Goal: Task Accomplishment & Management: Manage account settings

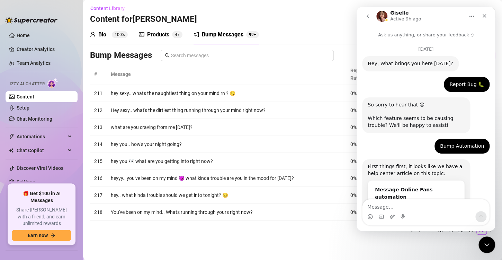
scroll to position [615, 0]
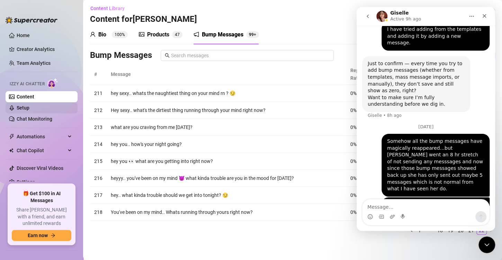
click at [27, 107] on link "Setup" at bounding box center [23, 108] width 13 height 6
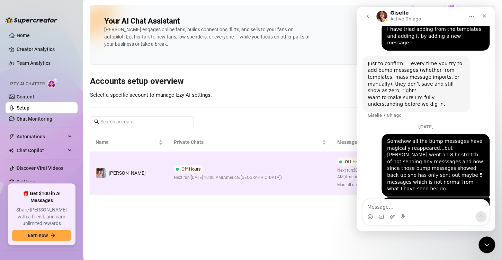
click at [244, 170] on div "Off Hours Next run: [DATE] 10:00 AM ( [GEOGRAPHIC_DATA]/[GEOGRAPHIC_DATA] )" at bounding box center [228, 172] width 108 height 16
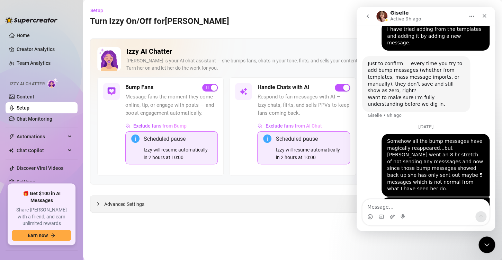
click at [128, 201] on span "Advanced Settings" at bounding box center [124, 204] width 40 height 8
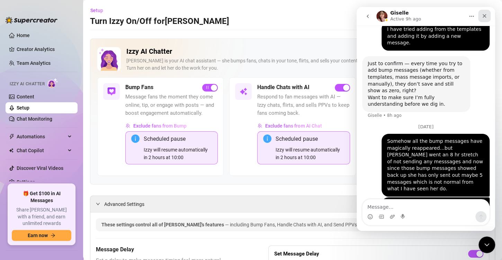
click at [485, 14] on icon "Close" at bounding box center [484, 16] width 6 height 6
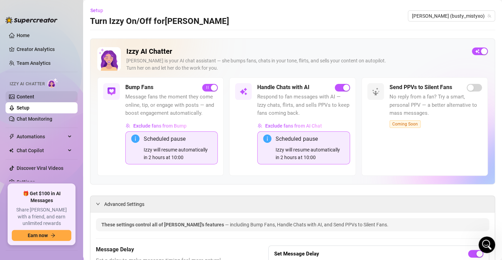
click at [25, 98] on link "Content" at bounding box center [26, 97] width 18 height 6
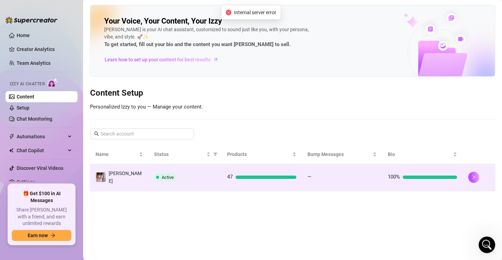
click at [434, 175] on div at bounding box center [429, 176] width 54 height 3
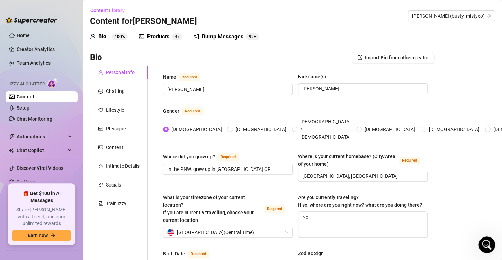
click at [222, 38] on div "Bump Messages" at bounding box center [223, 37] width 42 height 8
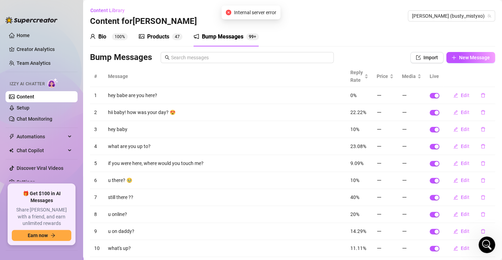
click at [125, 33] on span "100%" at bounding box center [120, 36] width 16 height 7
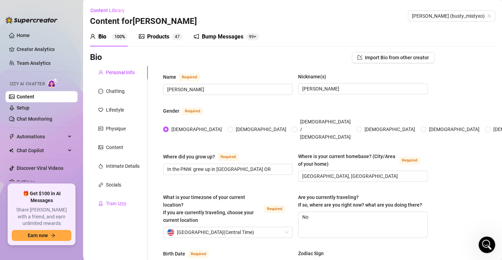
click at [102, 202] on icon "experiment" at bounding box center [100, 203] width 5 height 5
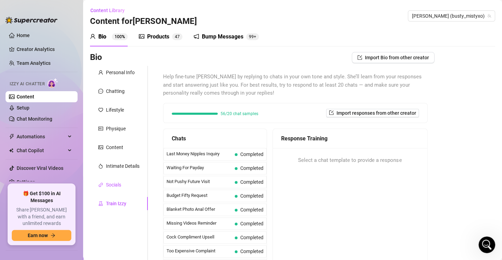
click at [113, 184] on div "Socials" at bounding box center [113, 185] width 15 height 8
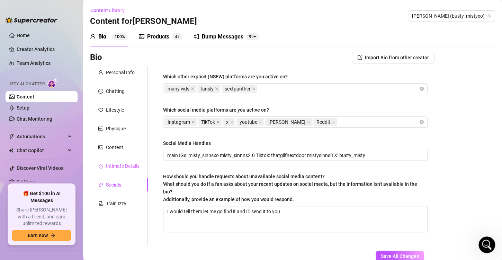
click at [119, 160] on div "Intimate Details" at bounding box center [119, 165] width 58 height 13
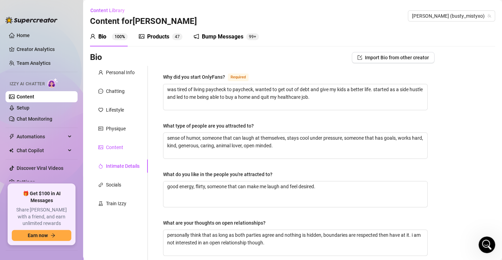
click at [119, 149] on div "Content" at bounding box center [114, 147] width 17 height 8
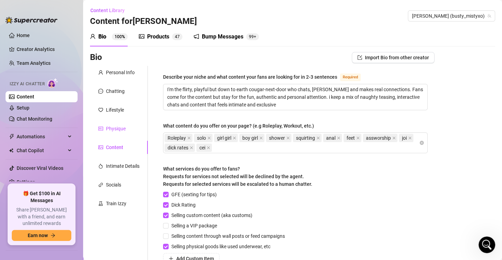
click at [117, 128] on div "Physique" at bounding box center [116, 129] width 20 height 8
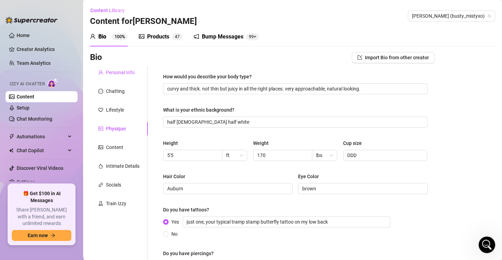
click at [118, 69] on div "Personal Info" at bounding box center [120, 73] width 29 height 8
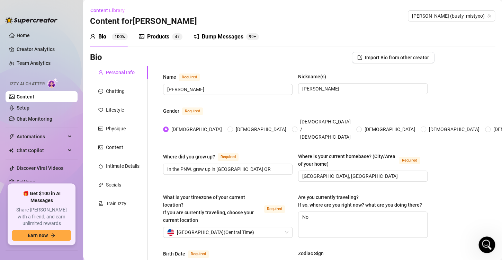
click at [160, 35] on div "Products" at bounding box center [158, 37] width 22 height 8
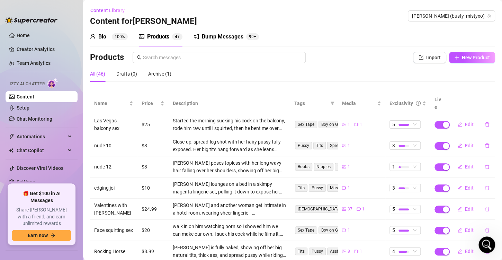
click at [111, 33] on div "Bio 100%" at bounding box center [109, 37] width 38 height 8
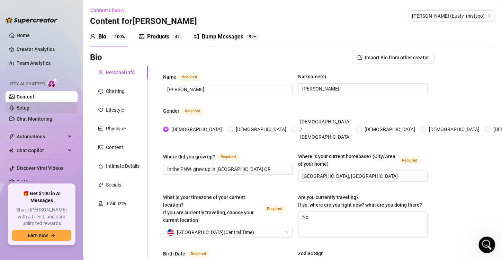
click at [24, 106] on link "Setup" at bounding box center [23, 108] width 13 height 6
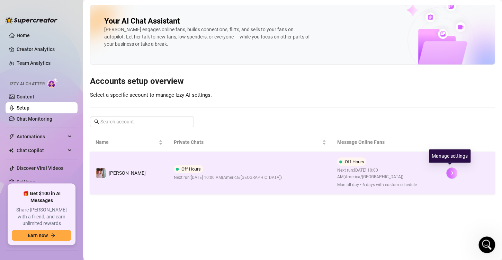
click at [453, 172] on button "button" at bounding box center [451, 172] width 11 height 11
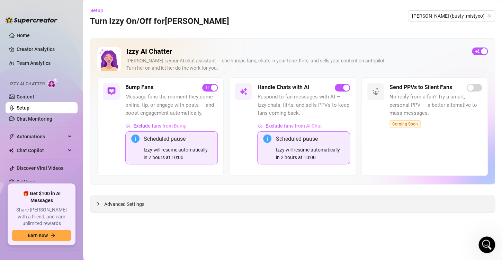
click at [121, 202] on span "Advanced Settings" at bounding box center [124, 204] width 40 height 8
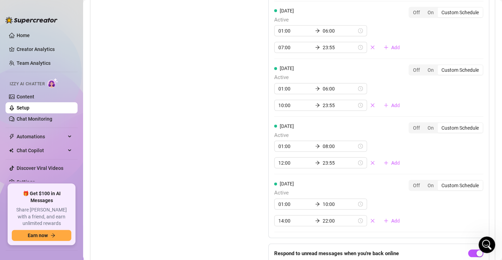
scroll to position [880, 0]
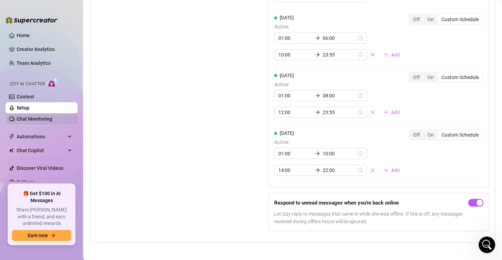
click at [41, 119] on link "Chat Monitoring" at bounding box center [35, 119] width 36 height 6
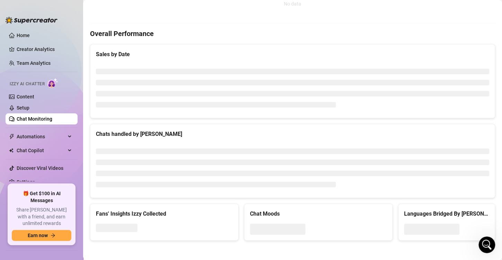
scroll to position [232, 0]
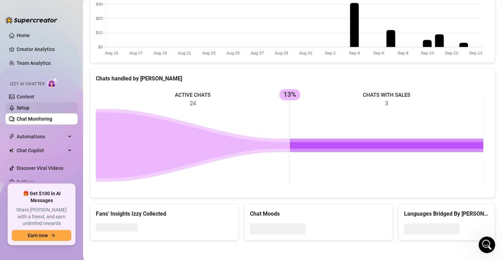
click at [29, 107] on link "Setup" at bounding box center [23, 108] width 13 height 6
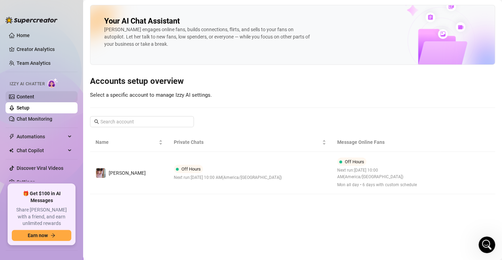
click at [29, 94] on link "Content" at bounding box center [26, 97] width 18 height 6
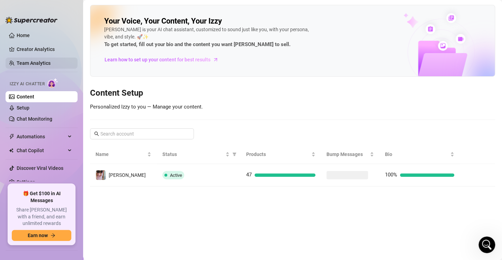
click at [25, 60] on link "Team Analytics" at bounding box center [34, 63] width 34 height 6
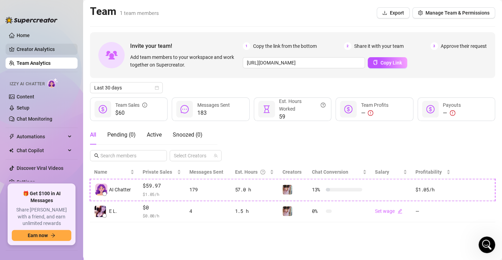
click at [31, 48] on link "Creator Analytics" at bounding box center [44, 49] width 55 height 11
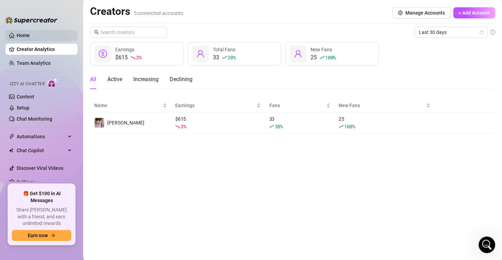
click at [26, 37] on link "Home" at bounding box center [23, 36] width 13 height 6
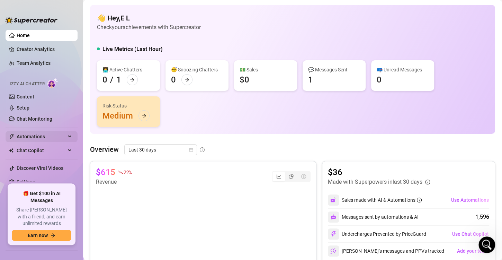
click at [33, 135] on span "Automations" at bounding box center [41, 136] width 49 height 11
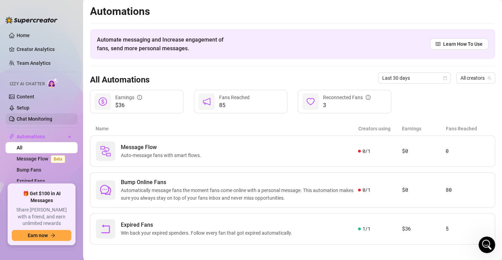
click at [32, 116] on link "Chat Monitoring" at bounding box center [35, 119] width 36 height 6
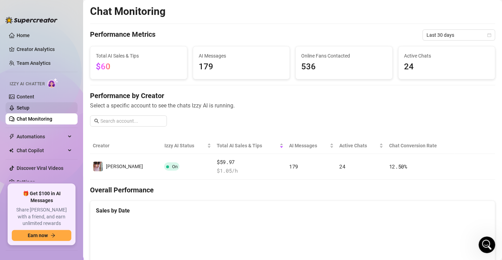
click at [21, 108] on link "Setup" at bounding box center [23, 108] width 13 height 6
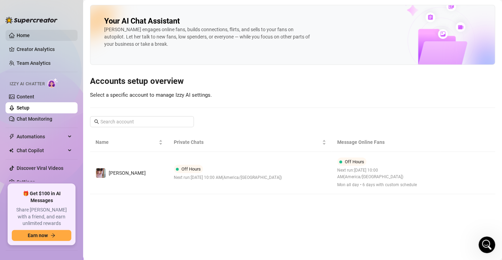
click at [21, 35] on link "Home" at bounding box center [23, 36] width 13 height 6
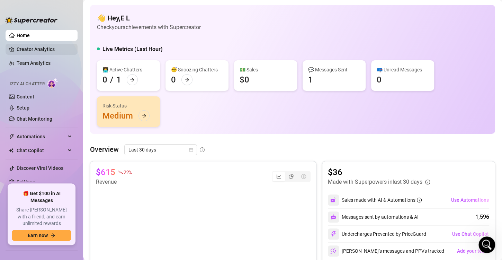
click at [46, 50] on link "Creator Analytics" at bounding box center [44, 49] width 55 height 11
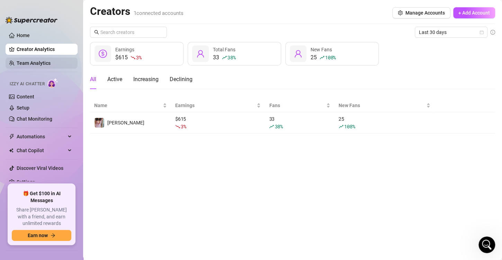
click at [43, 64] on link "Team Analytics" at bounding box center [34, 63] width 34 height 6
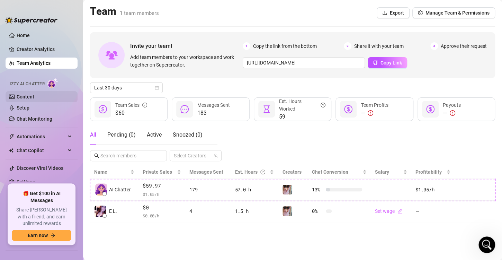
click at [30, 96] on link "Content" at bounding box center [26, 97] width 18 height 6
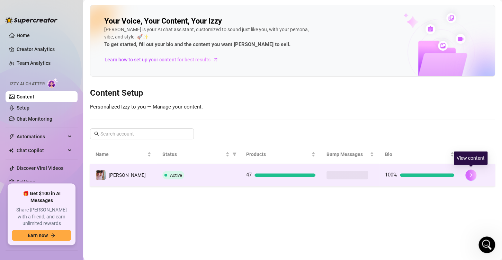
click at [472, 176] on icon "right" at bounding box center [470, 174] width 5 height 5
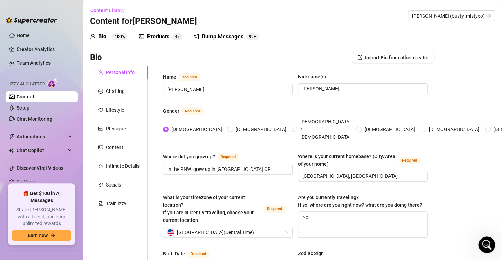
click at [222, 33] on div "Bump Messages" at bounding box center [223, 37] width 42 height 8
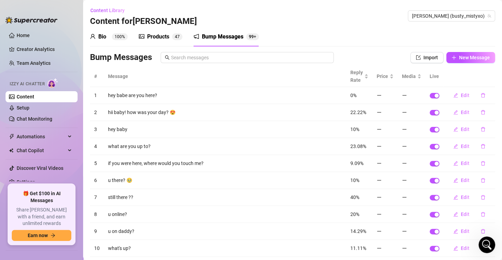
click at [162, 36] on div "Products" at bounding box center [158, 37] width 22 height 8
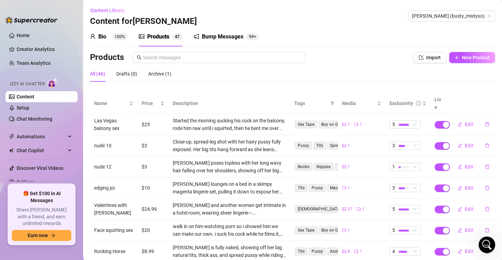
click at [116, 35] on sup "100%" at bounding box center [120, 36] width 16 height 7
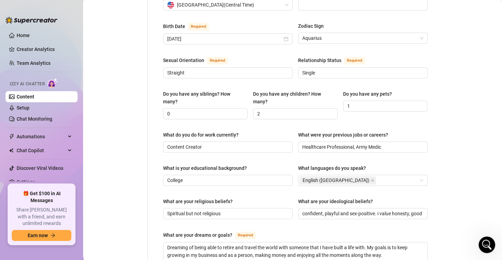
scroll to position [454, 0]
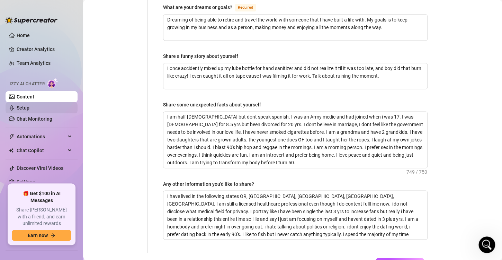
click at [20, 106] on link "Setup" at bounding box center [23, 108] width 13 height 6
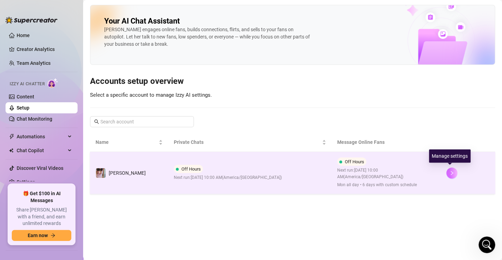
click at [450, 172] on icon "right" at bounding box center [451, 173] width 2 height 4
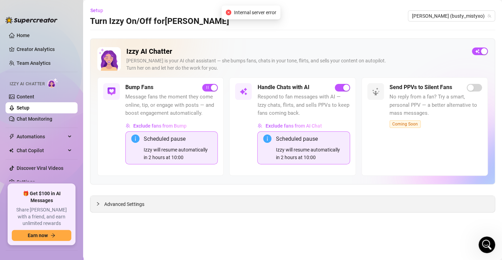
click at [133, 201] on span "Advanced Settings" at bounding box center [124, 204] width 40 height 8
click at [113, 206] on span "Advanced Settings" at bounding box center [124, 204] width 40 height 8
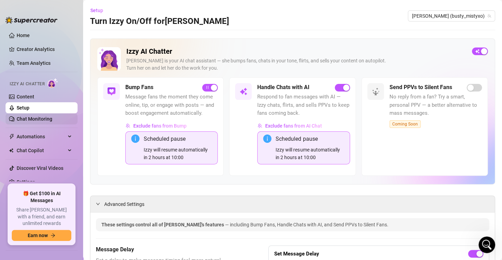
click at [33, 121] on link "Chat Monitoring" at bounding box center [35, 119] width 36 height 6
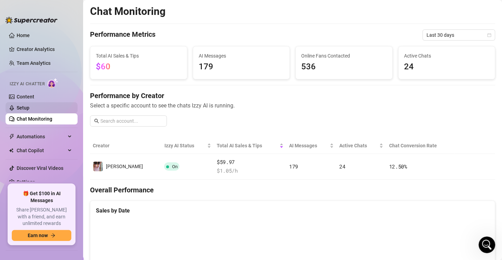
click at [27, 105] on link "Setup" at bounding box center [23, 108] width 13 height 6
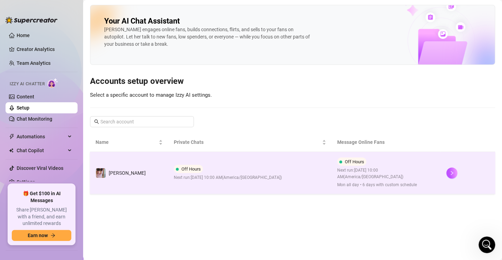
click at [198, 172] on div "Off Hours Next run: [DATE] 10:00 AM ( [GEOGRAPHIC_DATA]/[GEOGRAPHIC_DATA] )" at bounding box center [228, 172] width 108 height 16
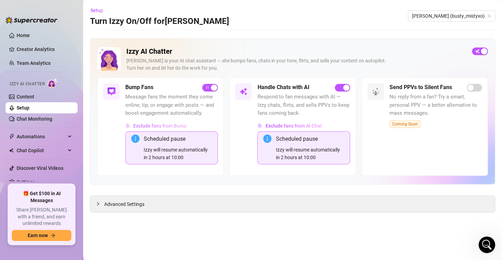
click at [151, 125] on span "Exclude fans from Bump" at bounding box center [159, 126] width 53 height 6
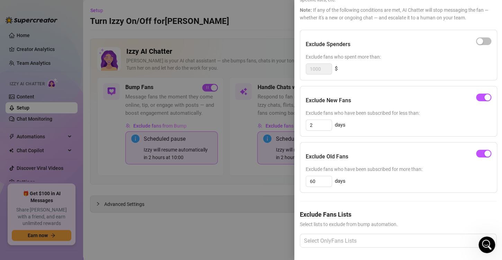
scroll to position [60, 0]
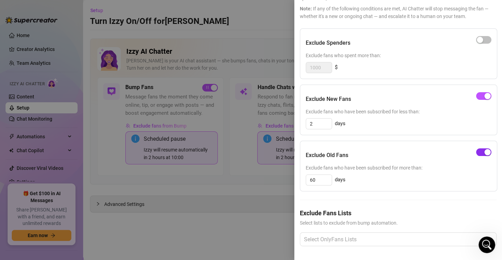
click at [476, 148] on span "button" at bounding box center [483, 152] width 15 height 8
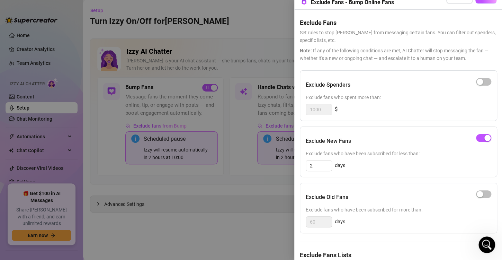
scroll to position [0, 0]
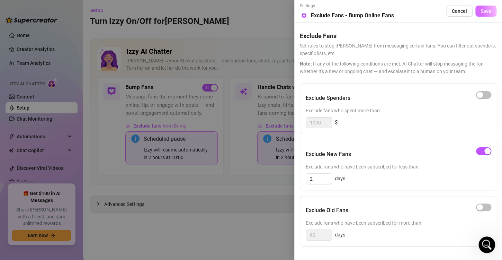
click at [485, 11] on button "Save" at bounding box center [485, 11] width 21 height 11
